Goal: Task Accomplishment & Management: Use online tool/utility

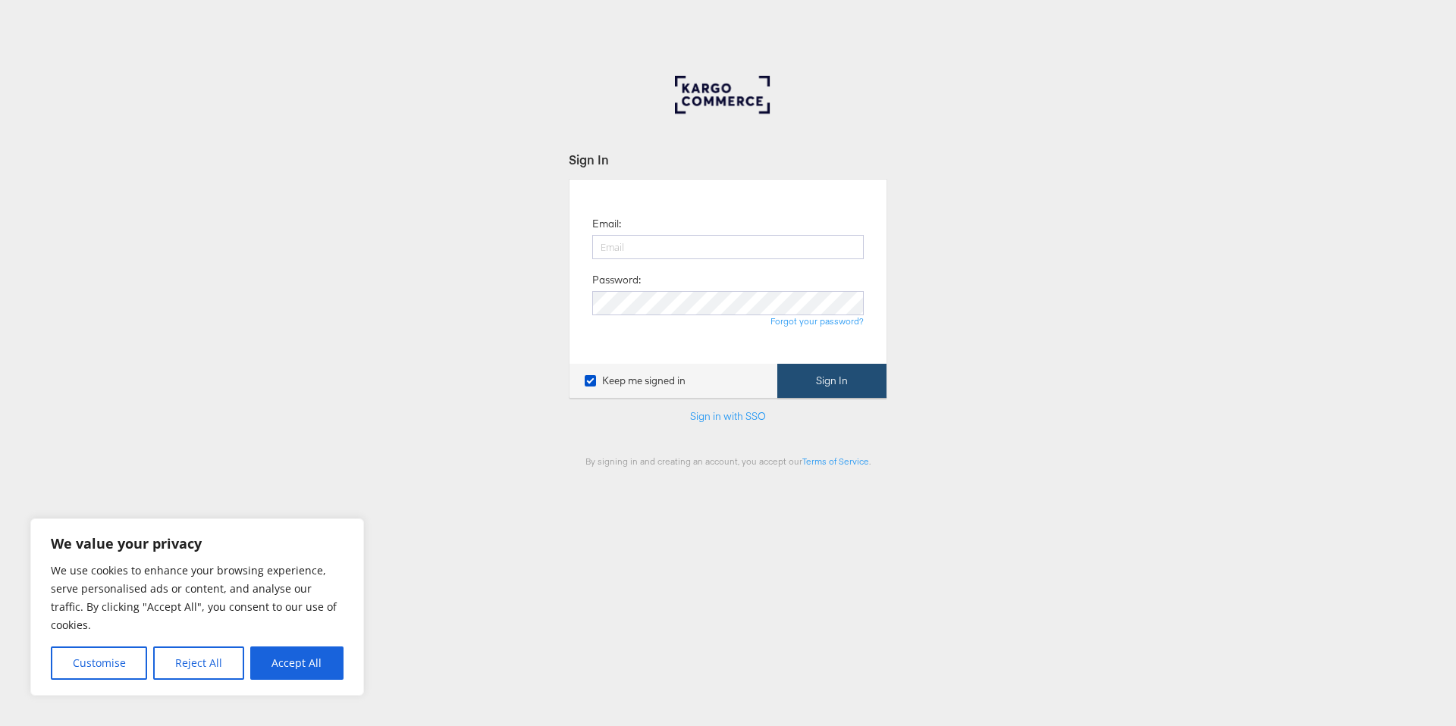
type input "[PERSON_NAME][EMAIL_ADDRESS][PERSON_NAME][DOMAIN_NAME]"
click at [867, 385] on button "Sign In" at bounding box center [831, 381] width 109 height 34
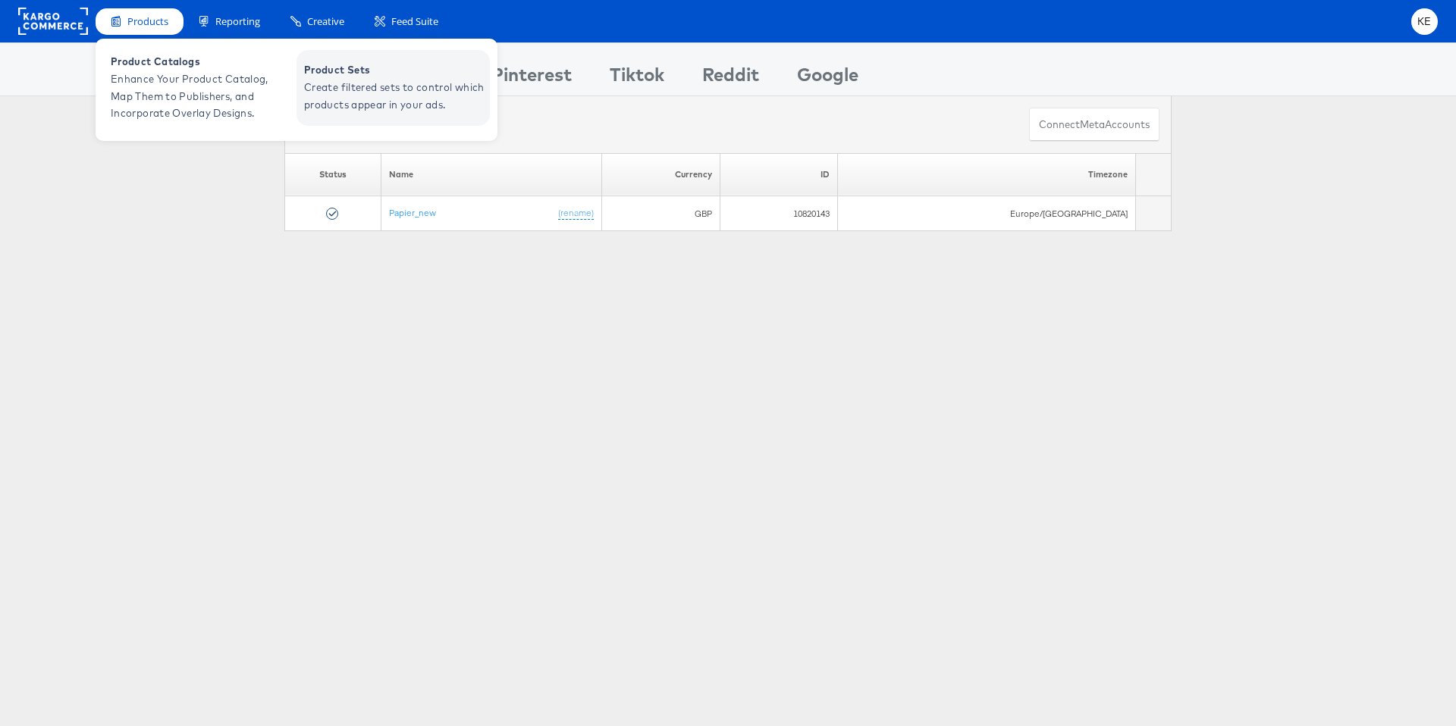
click at [343, 83] on span "Create filtered sets to control which products appear in your ads." at bounding box center [395, 96] width 182 height 35
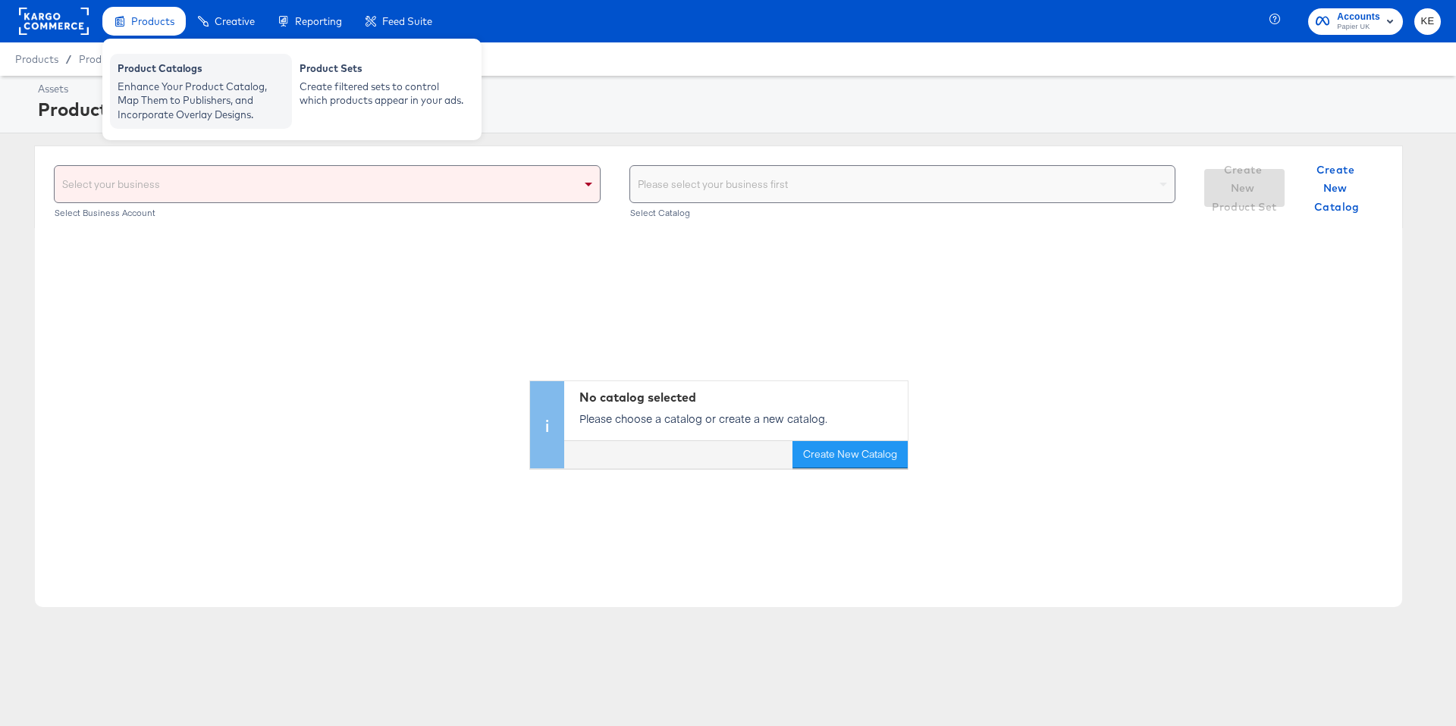
click at [183, 84] on div "Enhance Your Product Catalog, Map Them to Publishers, and Incorporate Overlay D…" at bounding box center [201, 101] width 167 height 42
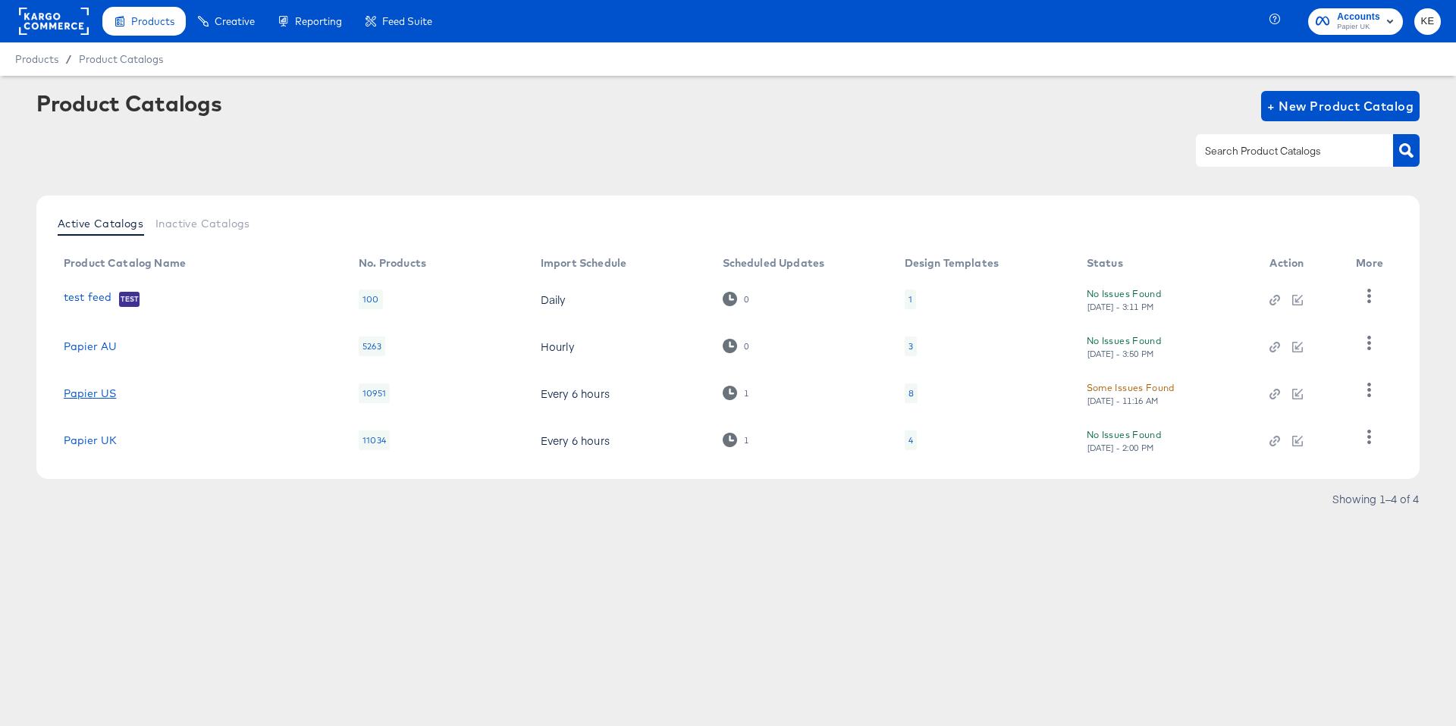
click at [108, 394] on link "Papier US" at bounding box center [90, 393] width 52 height 12
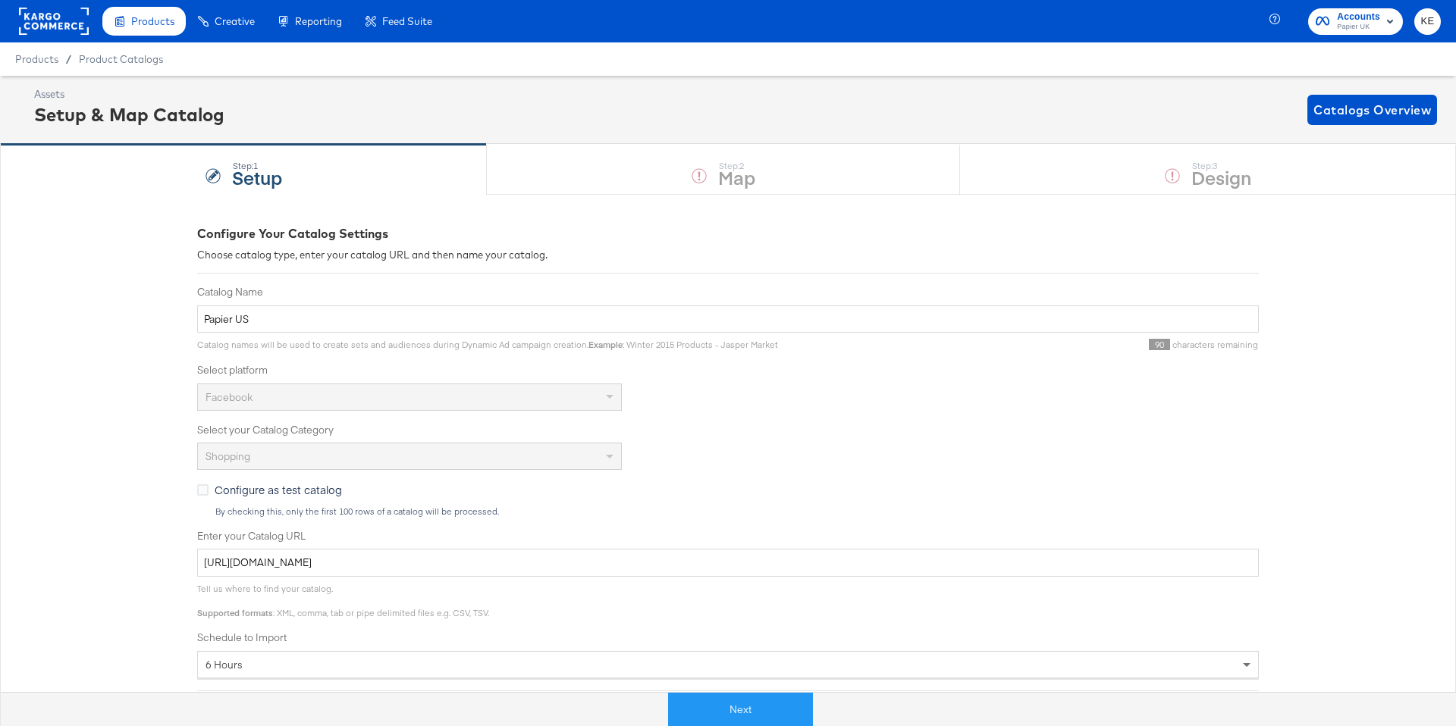
click at [699, 174] on div "Step: 1 Setup Step: 2 Map Step: 3 Design" at bounding box center [728, 169] width 1456 height 50
click at [757, 693] on div "Next" at bounding box center [740, 710] width 1479 height 34
click at [734, 723] on button "Next" at bounding box center [740, 710] width 145 height 34
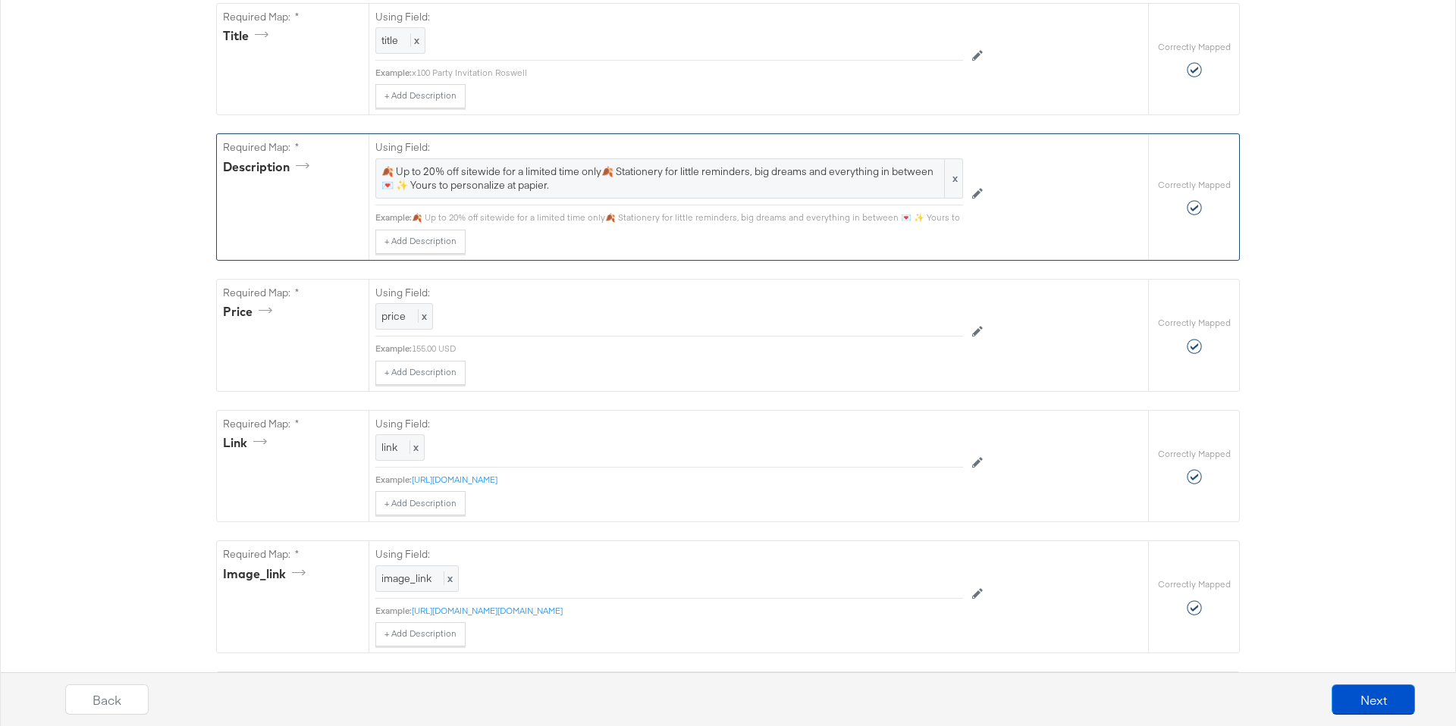
scroll to position [604, 0]
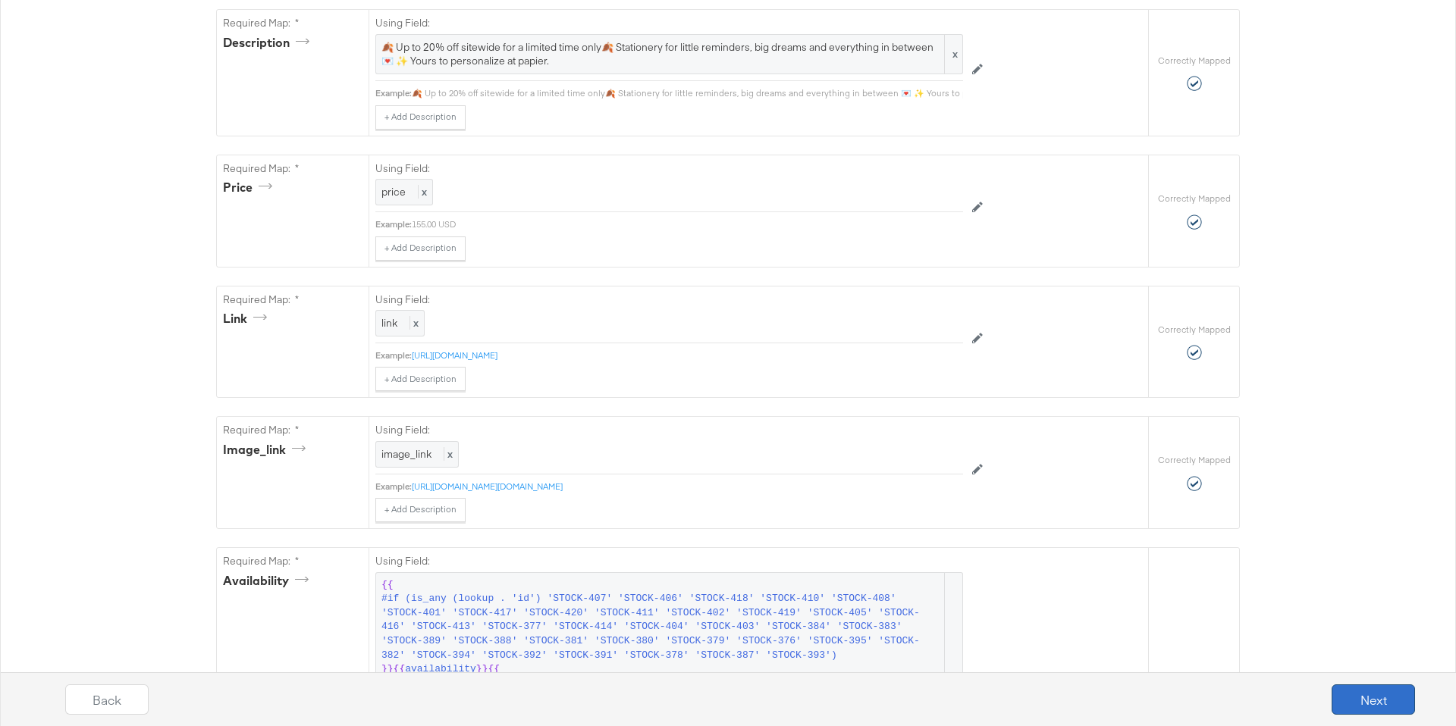
click at [1338, 695] on button "Next" at bounding box center [1373, 700] width 83 height 30
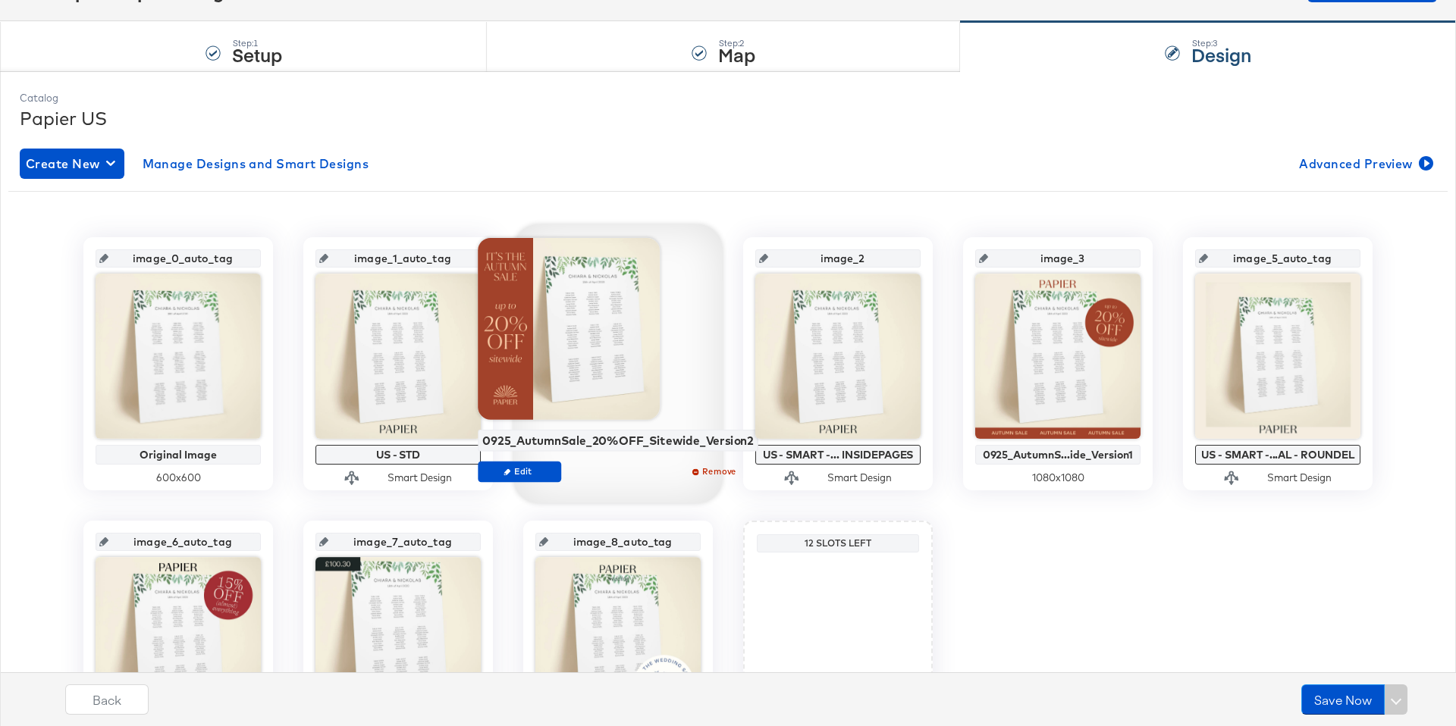
scroll to position [127, 0]
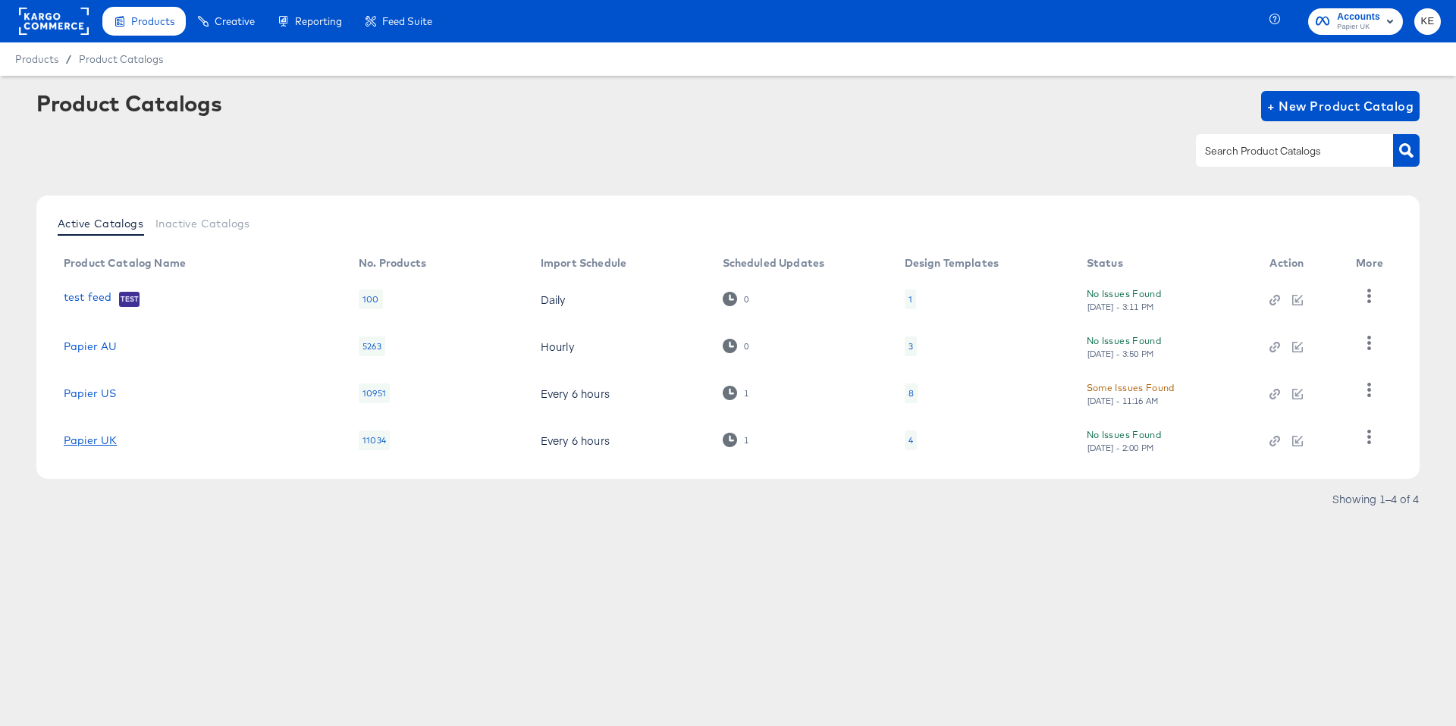
click at [105, 438] on link "Papier UK" at bounding box center [90, 440] width 53 height 12
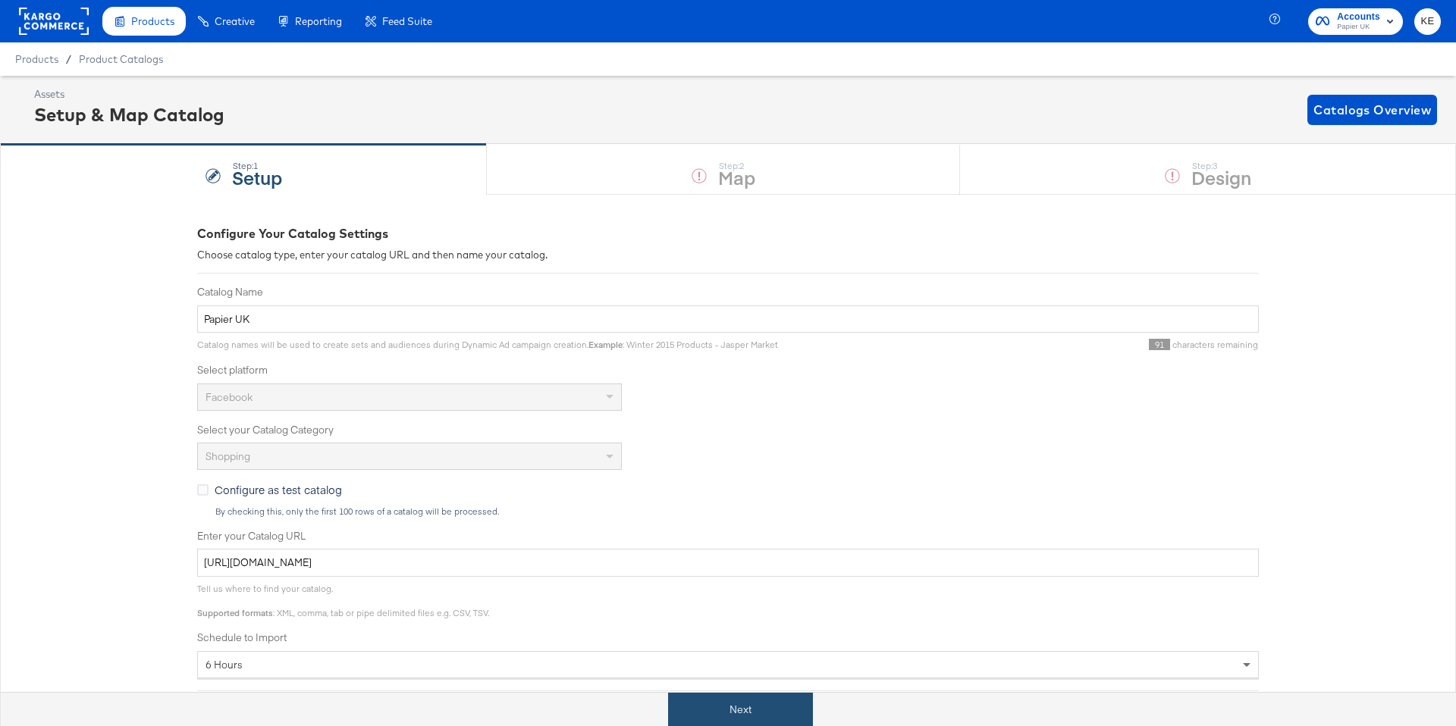
click at [736, 708] on button "Next" at bounding box center [740, 710] width 145 height 34
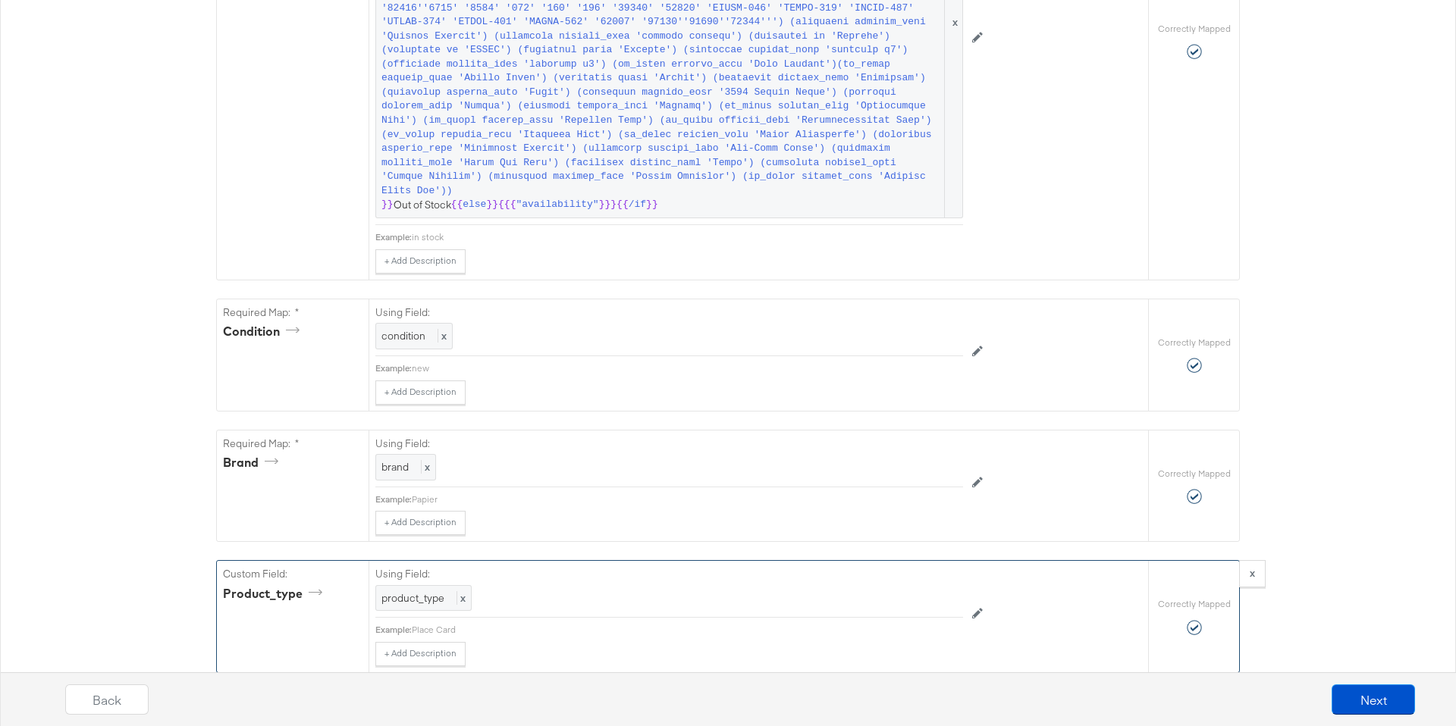
scroll to position [1382, 0]
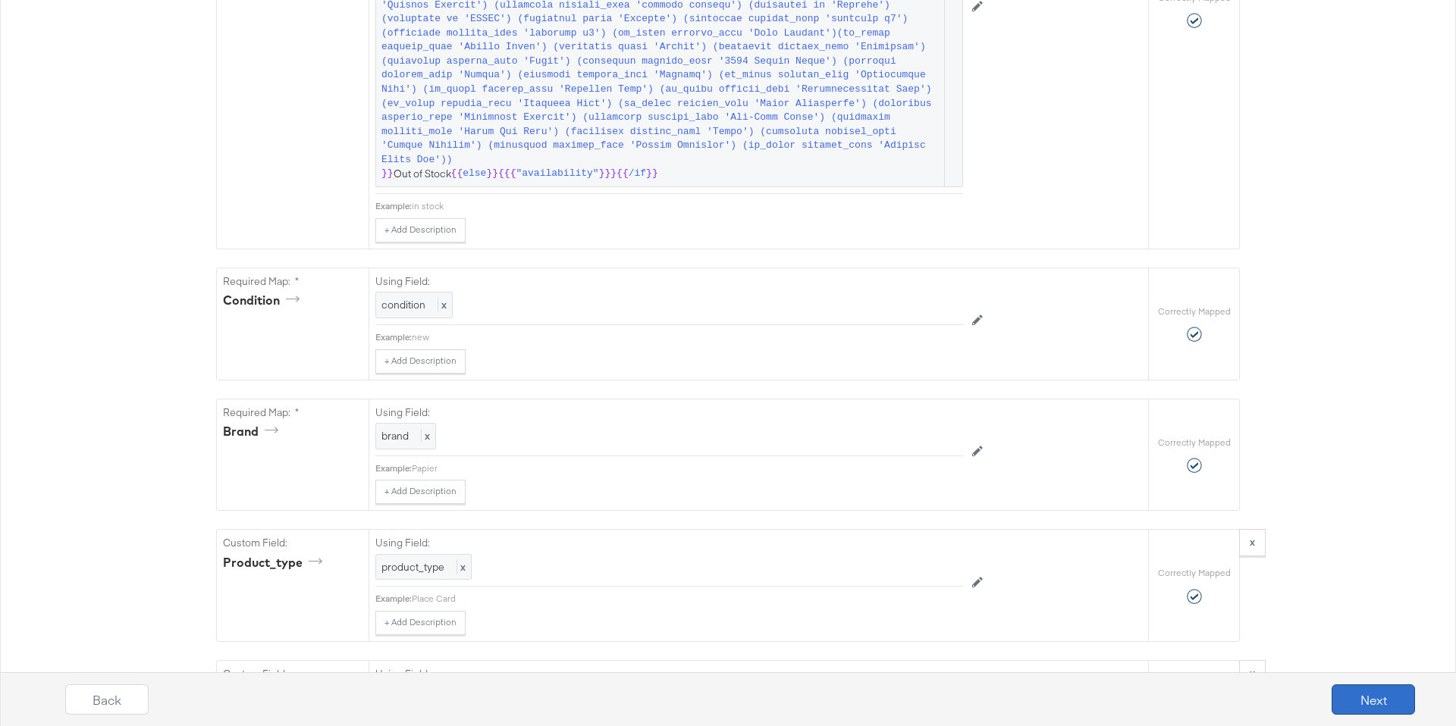
click at [1376, 691] on button "Next" at bounding box center [1373, 700] width 83 height 30
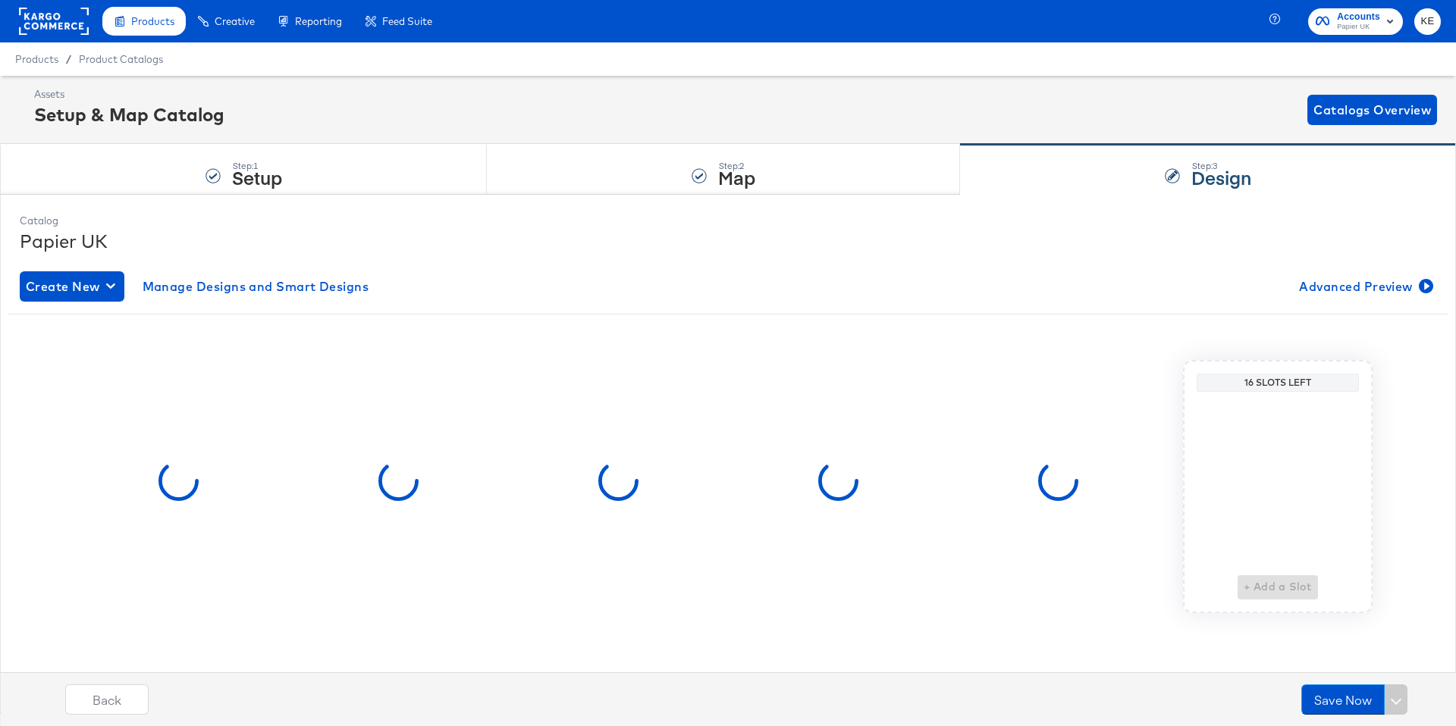
scroll to position [0, 0]
